Goal: Task Accomplishment & Management: Manage account settings

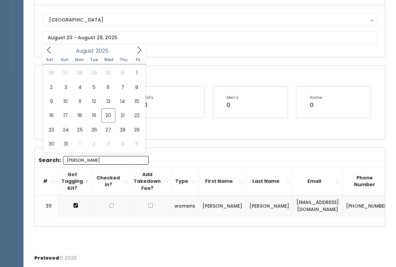
click at [141, 48] on icon at bounding box center [138, 49] width 7 height 7
type input "September 6 to September 12"
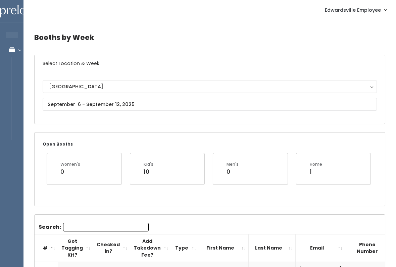
click at [121, 227] on input "Search:" at bounding box center [105, 227] width 85 height 9
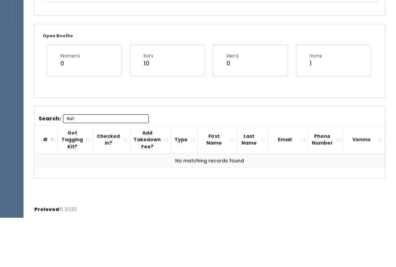
scroll to position [26, 0]
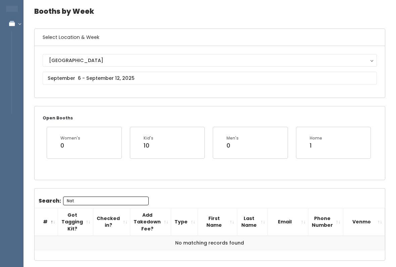
type input "Nat"
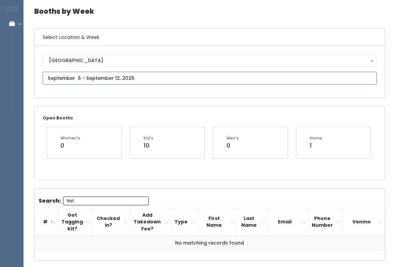
click at [149, 83] on input "text" at bounding box center [210, 78] width 334 height 13
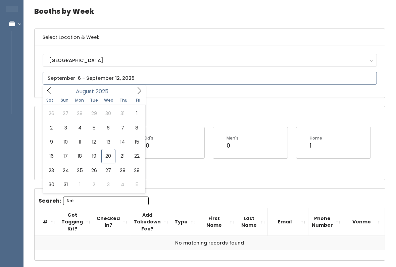
click at [139, 93] on icon at bounding box center [139, 90] width 4 height 7
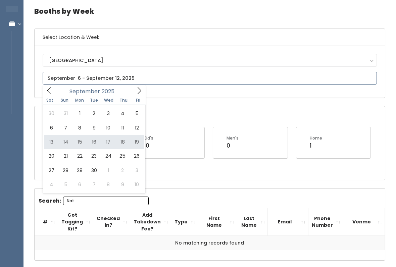
type input "September 13 to September 19"
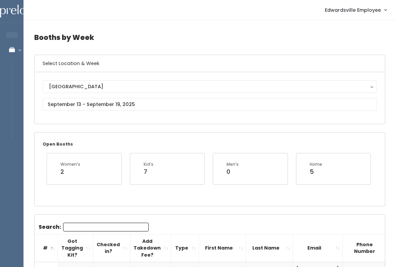
click at [113, 225] on input "Search:" at bounding box center [105, 227] width 85 height 9
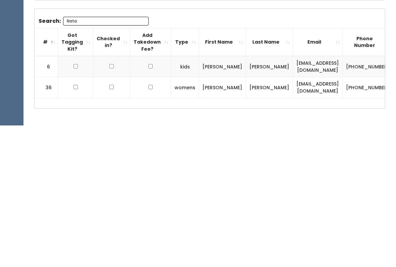
scroll to position [85, 0]
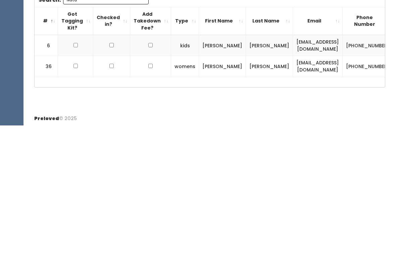
type input "Nata"
click at [76, 184] on input "checkbox" at bounding box center [75, 186] width 4 height 4
checkbox input "true"
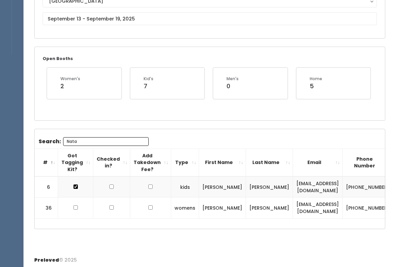
click at [72, 210] on td at bounding box center [75, 207] width 35 height 21
click at [61, 202] on td at bounding box center [75, 208] width 35 height 21
click at [76, 206] on input "checkbox" at bounding box center [75, 208] width 4 height 4
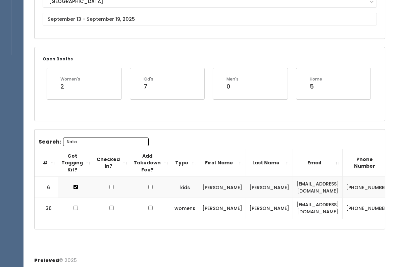
click at [76, 206] on input "checkbox" at bounding box center [75, 208] width 4 height 4
checkbox input "true"
